Goal: Find specific page/section: Find specific page/section

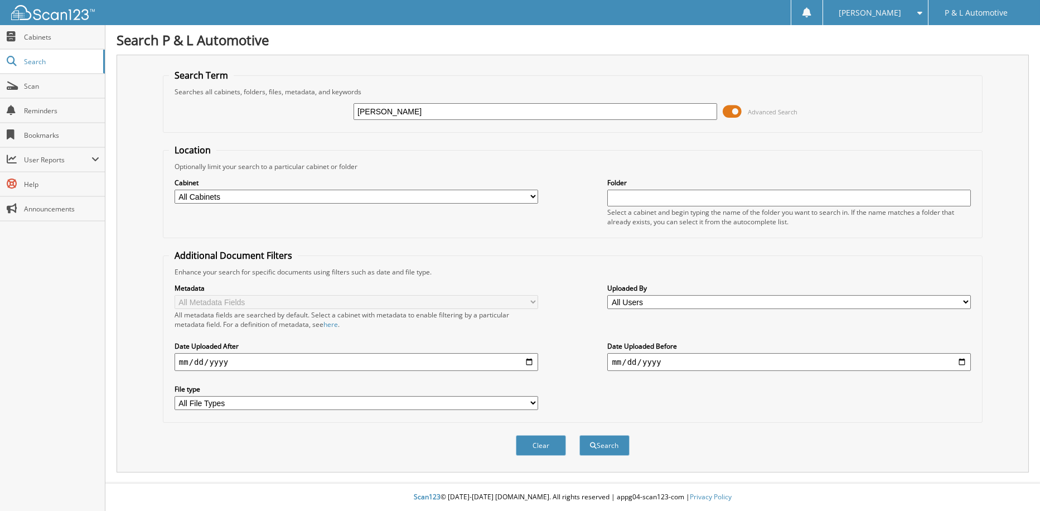
type input "[PERSON_NAME]"
click at [579, 435] on button "Search" at bounding box center [604, 445] width 50 height 21
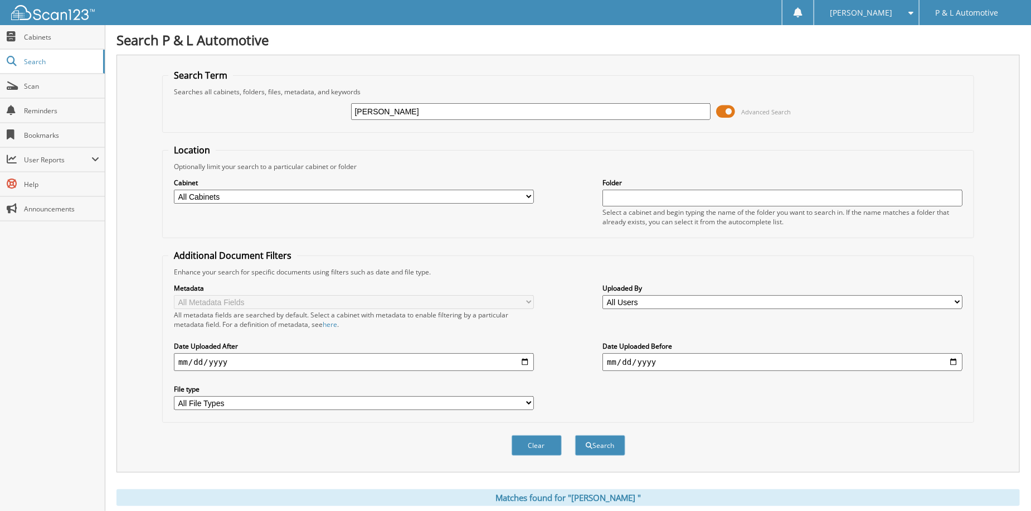
click at [613, 427] on div "Clear Search" at bounding box center [568, 445] width 812 height 45
click at [612, 436] on button "Search" at bounding box center [600, 445] width 50 height 21
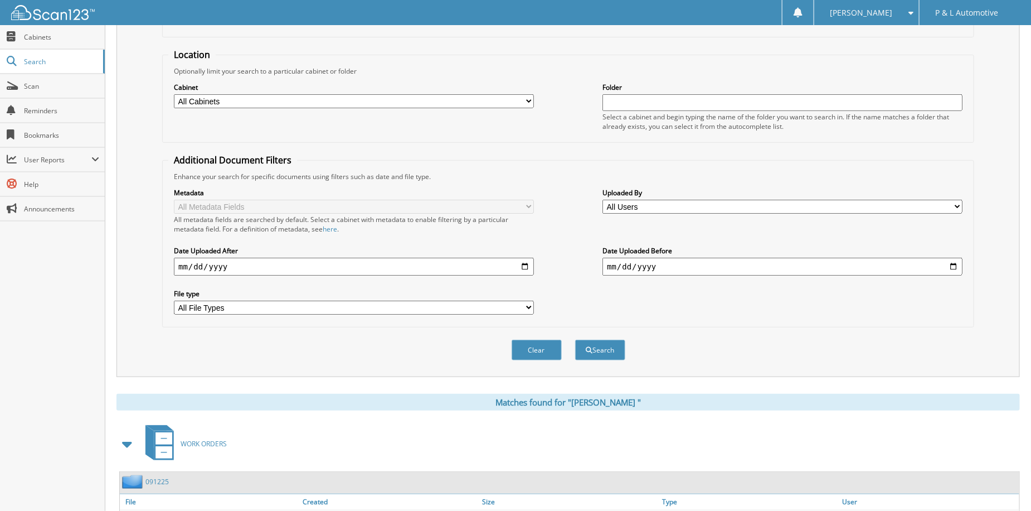
scroll to position [169, 0]
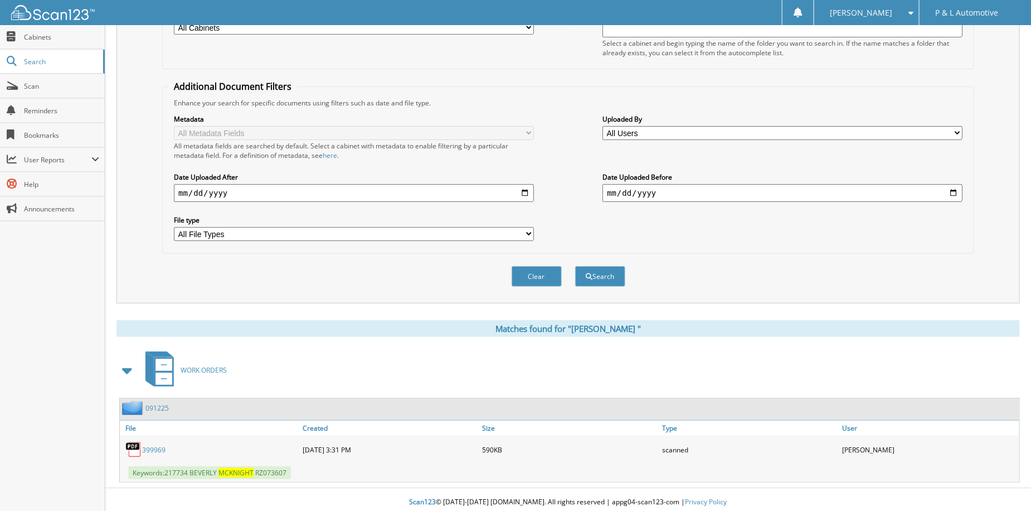
click at [158, 445] on link "3 9 9 9 6 9" at bounding box center [153, 449] width 23 height 9
click at [160, 448] on link "3 9 9 9 6 9" at bounding box center [153, 449] width 23 height 9
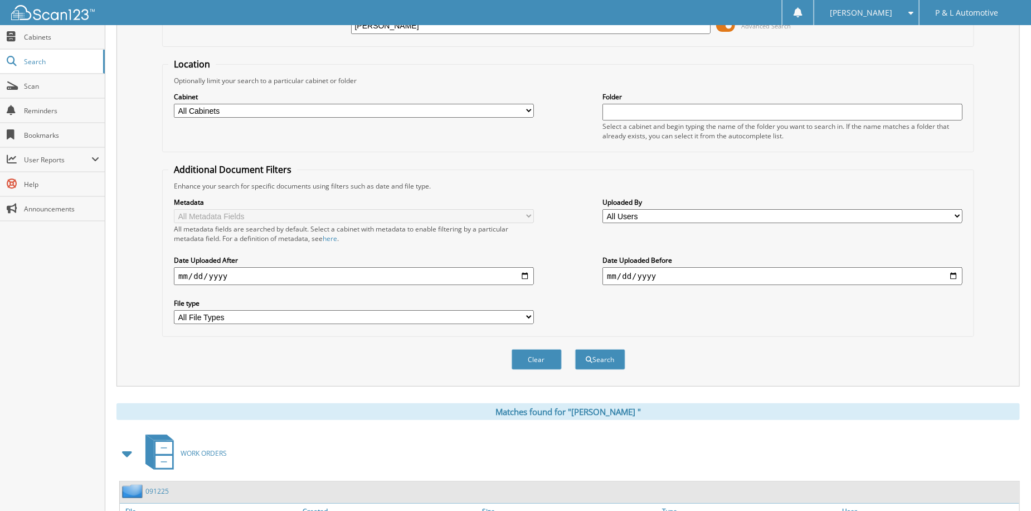
scroll to position [0, 0]
